Goal: Task Accomplishment & Management: Complete application form

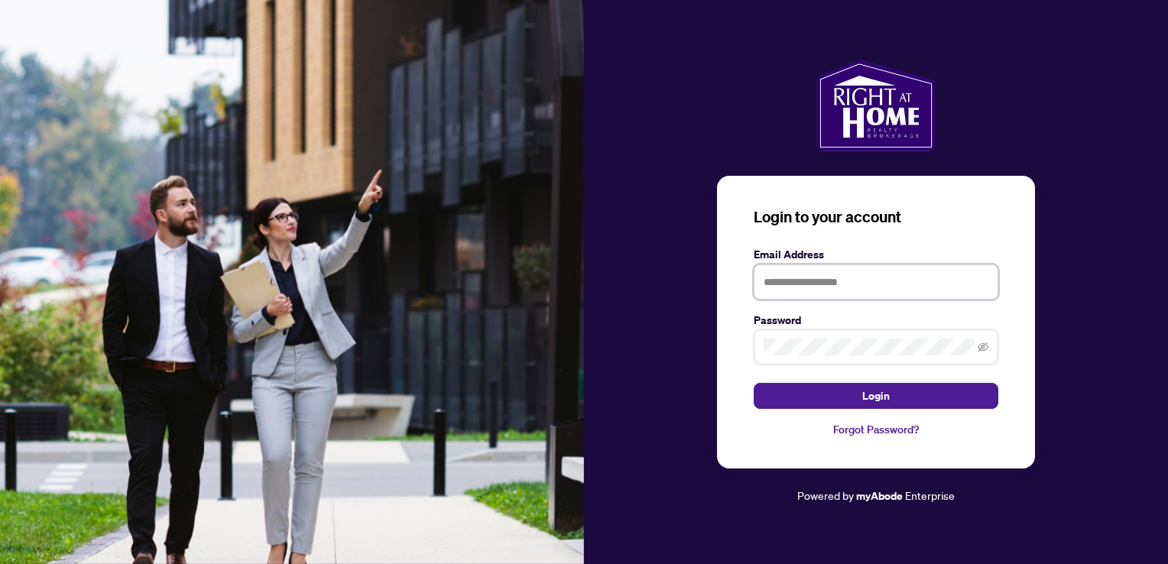
click at [805, 280] on input "text" at bounding box center [876, 281] width 245 height 35
type input "**********"
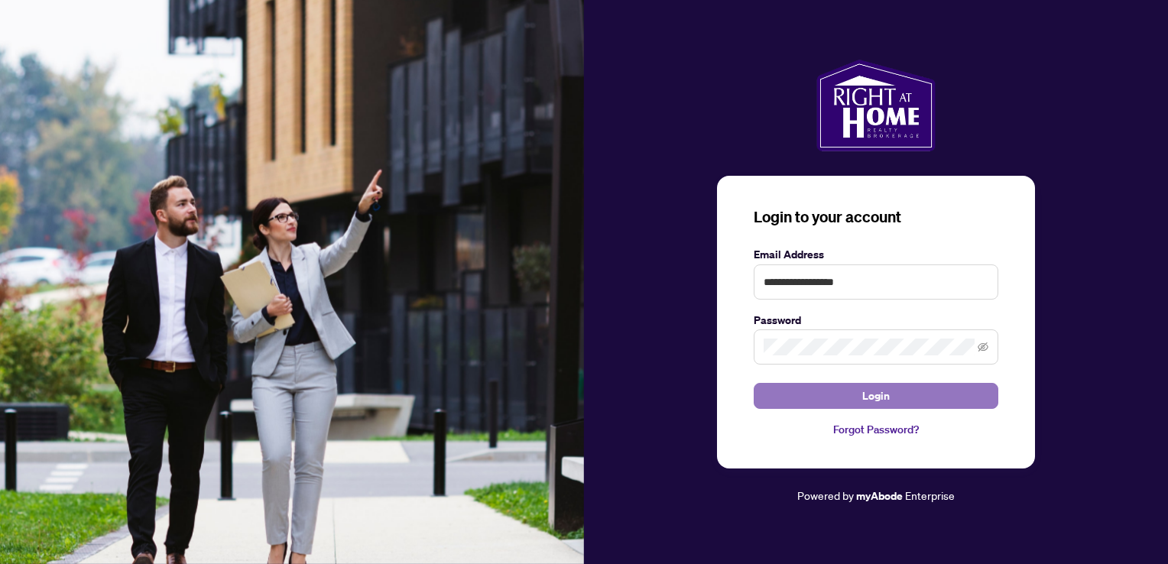
click at [893, 403] on button "Login" at bounding box center [876, 396] width 245 height 26
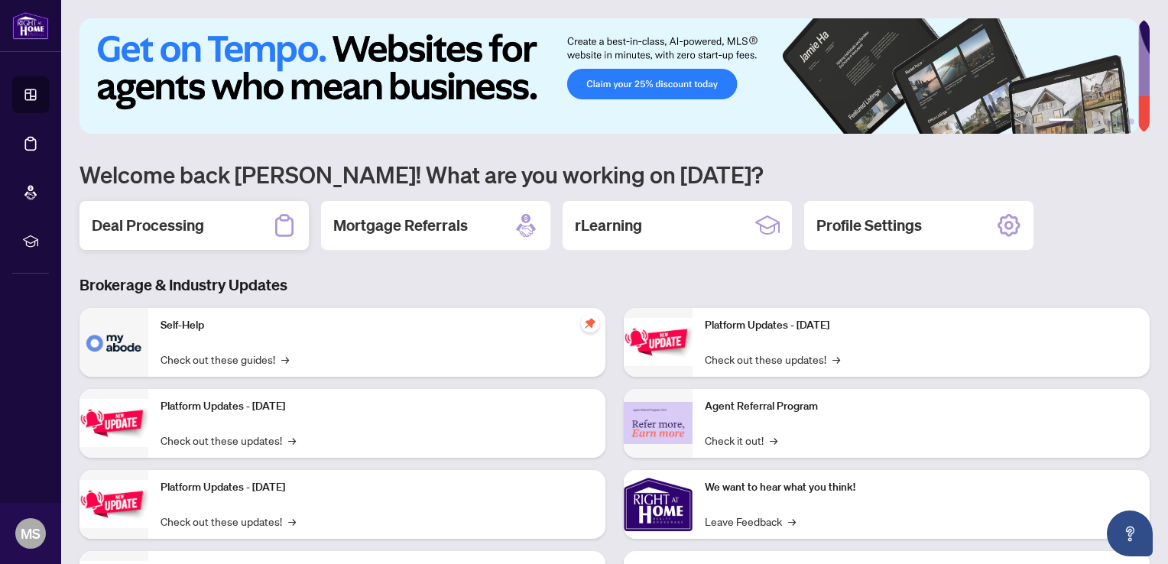
click at [140, 220] on h2 "Deal Processing" at bounding box center [148, 225] width 112 height 21
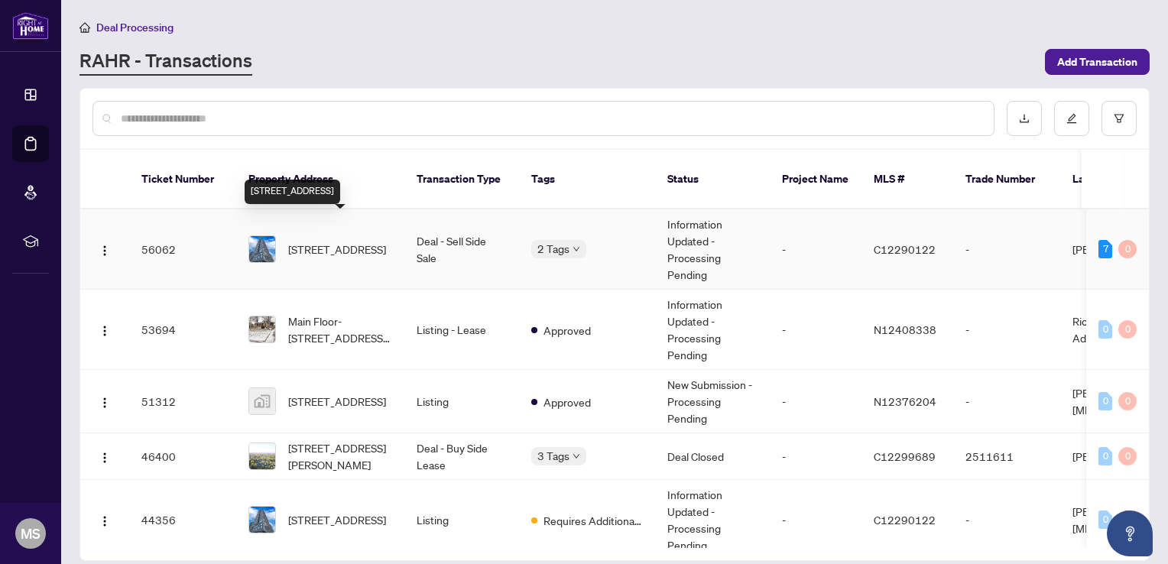
click at [321, 241] on span "[STREET_ADDRESS]" at bounding box center [337, 249] width 98 height 17
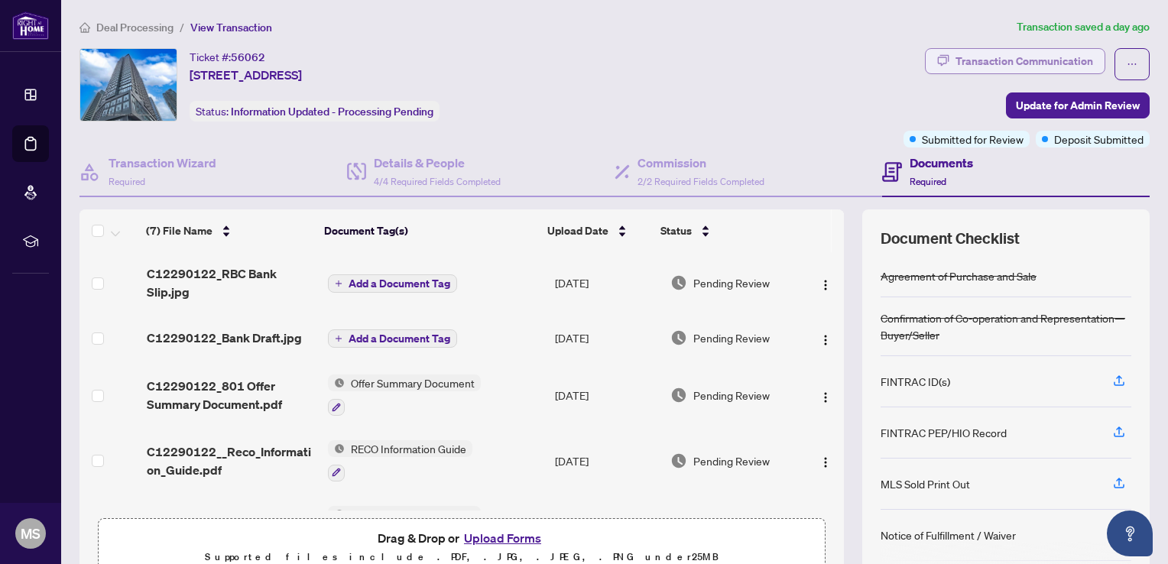
click at [1030, 57] on div "Transaction Communication" at bounding box center [1024, 61] width 138 height 24
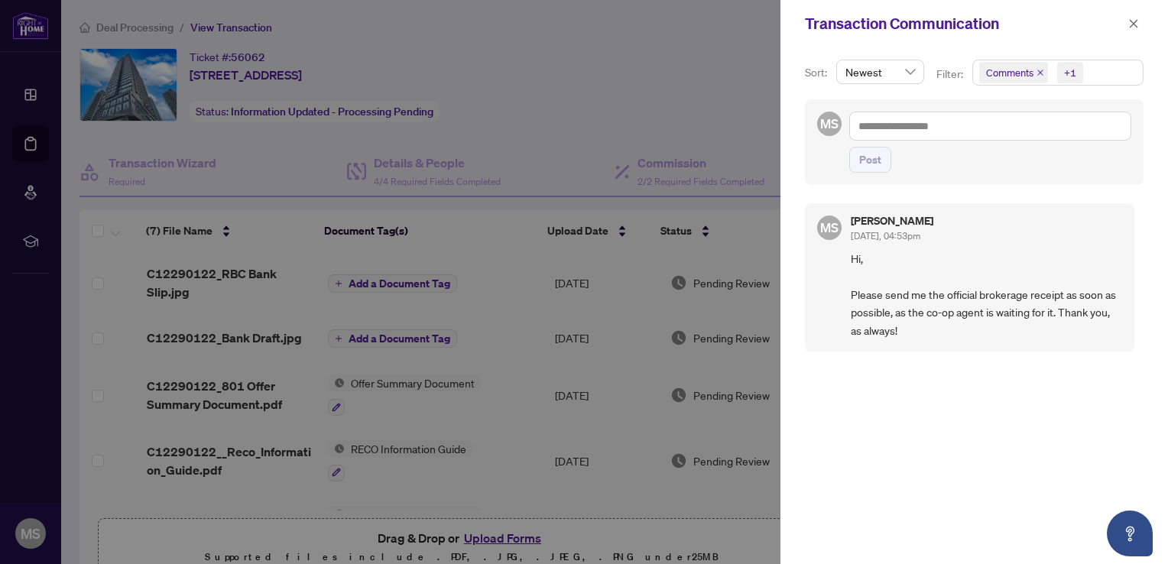
drag, startPoint x: 1137, startPoint y: 21, endPoint x: 1000, endPoint y: 44, distance: 139.6
click at [1136, 21] on icon "close" at bounding box center [1133, 23] width 11 height 11
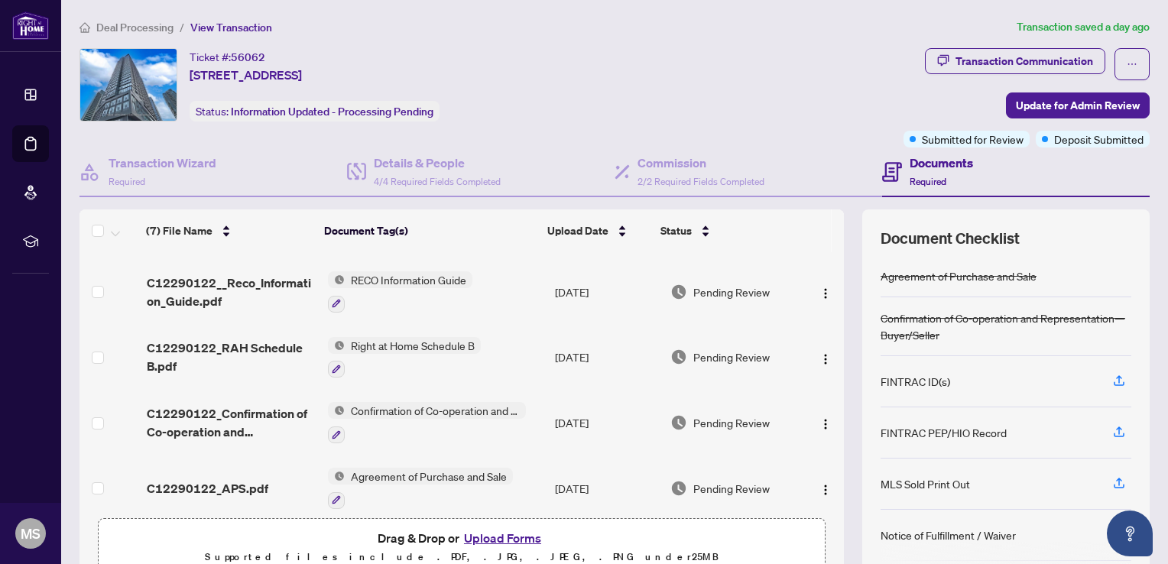
scroll to position [178, 0]
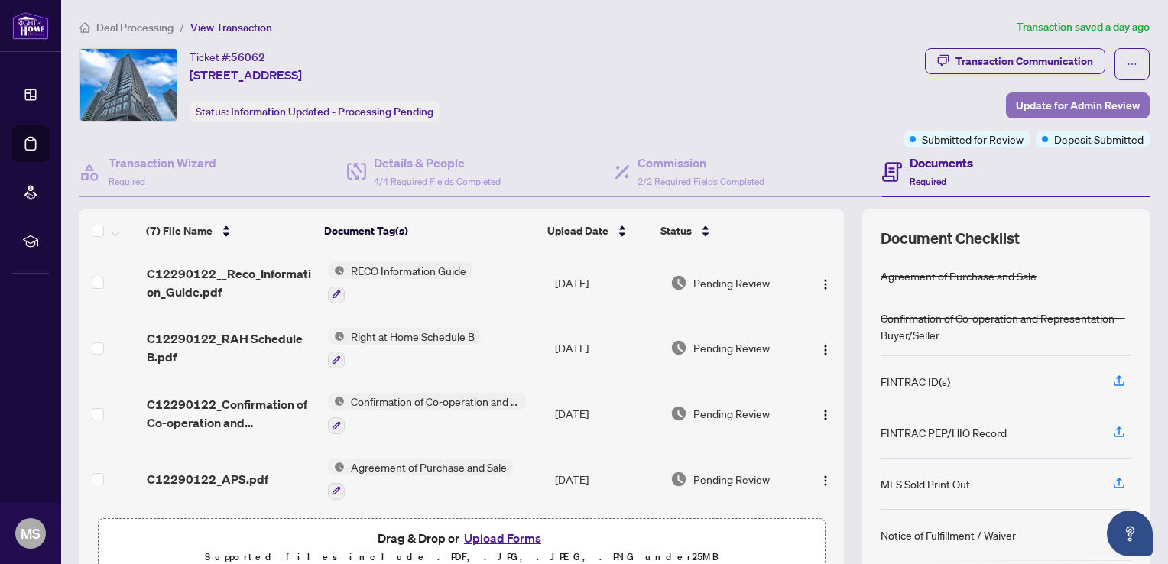
click at [1039, 103] on span "Update for Admin Review" at bounding box center [1078, 105] width 124 height 24
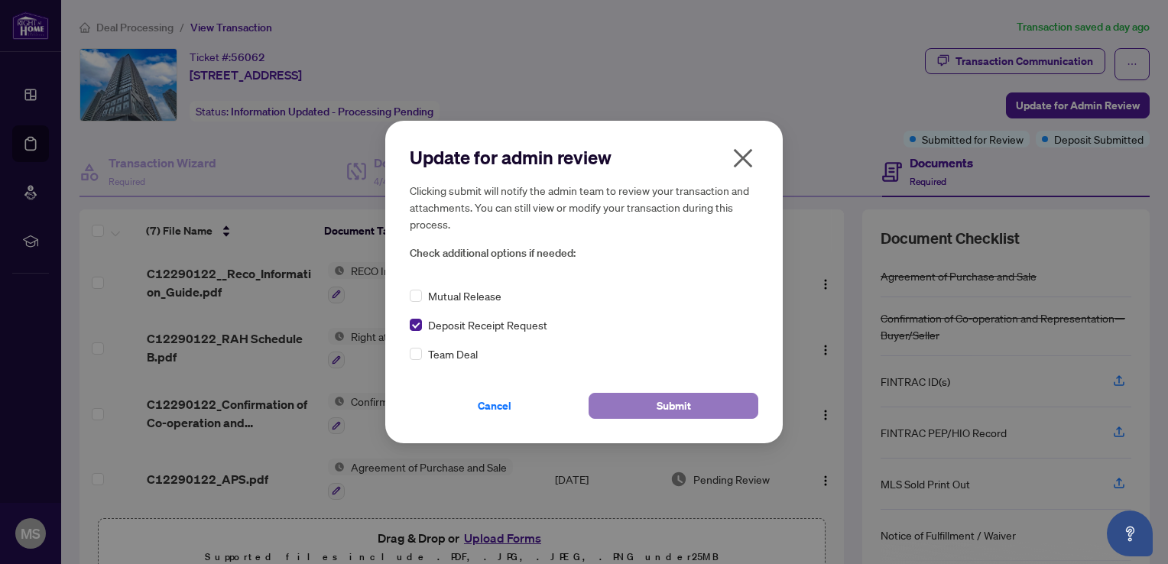
click at [694, 411] on button "Submit" at bounding box center [673, 406] width 170 height 26
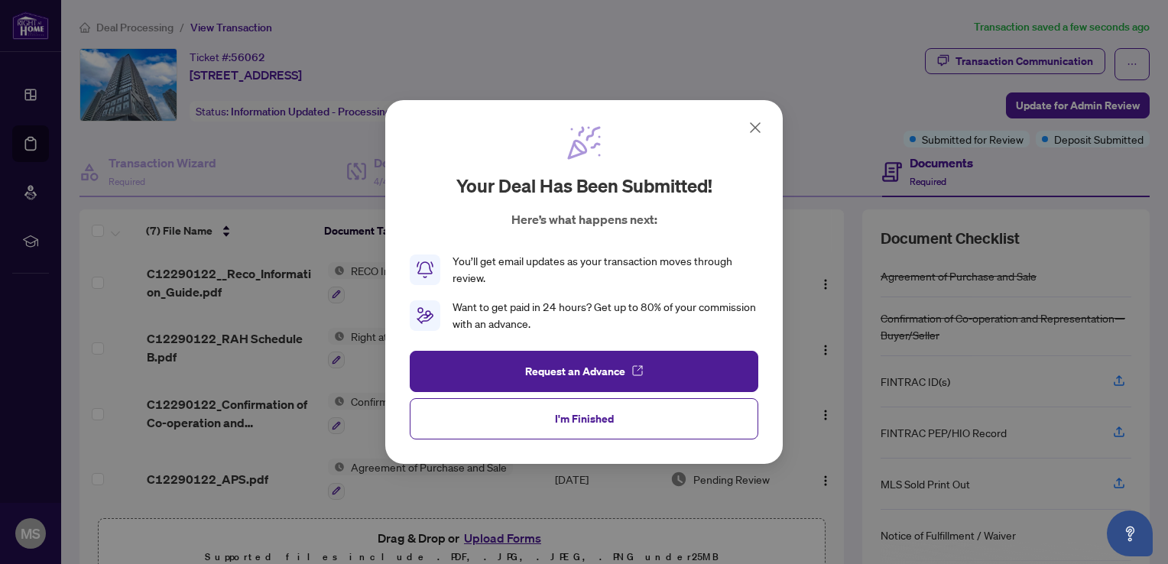
drag, startPoint x: 550, startPoint y: 424, endPoint x: 459, endPoint y: 424, distance: 90.9
click at [544, 424] on button "I'm Finished" at bounding box center [584, 418] width 348 height 41
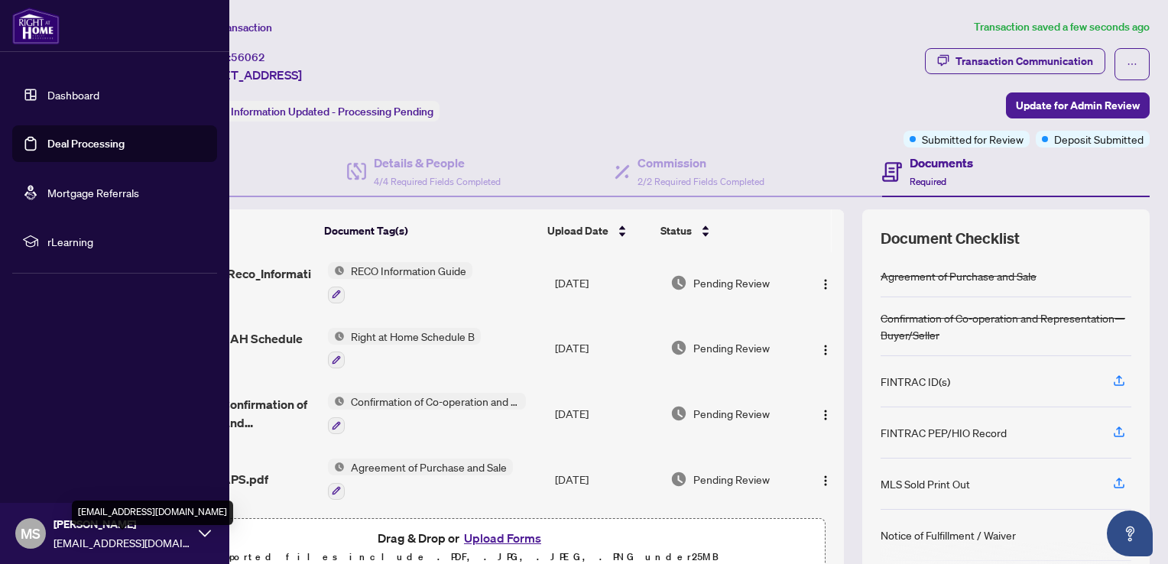
click at [131, 536] on span "[EMAIL_ADDRESS][DOMAIN_NAME]" at bounding box center [122, 542] width 138 height 17
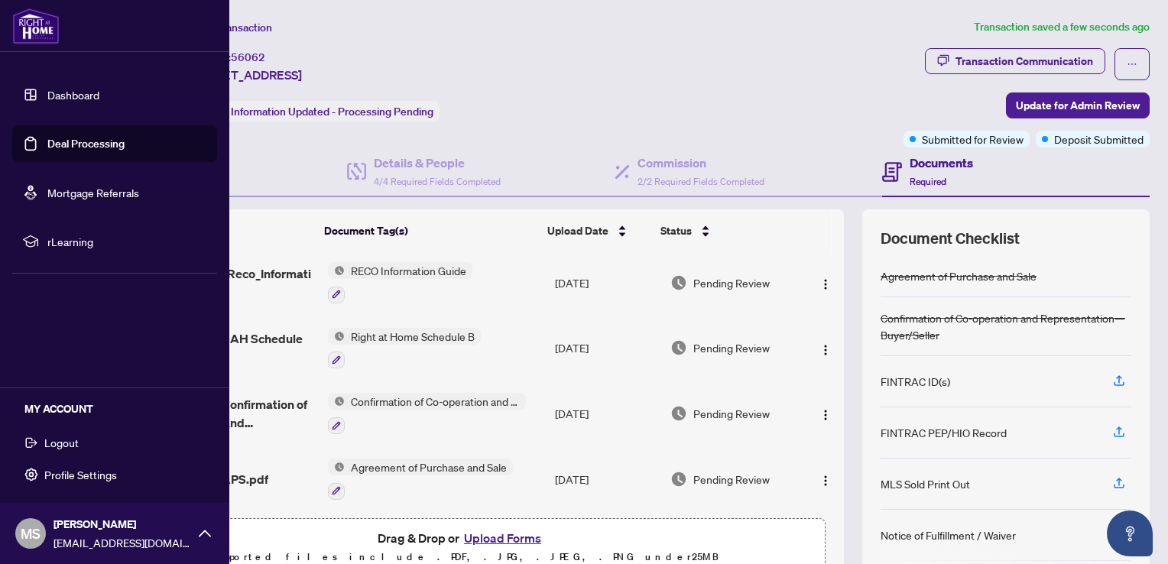
click at [52, 439] on span "Logout" at bounding box center [61, 442] width 34 height 24
